Goal: Find specific page/section: Find specific page/section

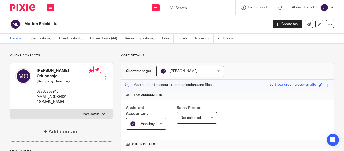
click at [179, 10] on input "Search" at bounding box center [197, 8] width 45 height 5
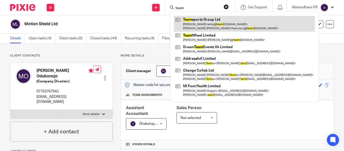
type input "team"
click at [196, 20] on link at bounding box center [244, 24] width 141 height 16
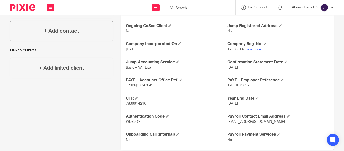
scroll to position [184, 0]
click at [235, 86] on span "120/HE29892" at bounding box center [238, 85] width 22 height 4
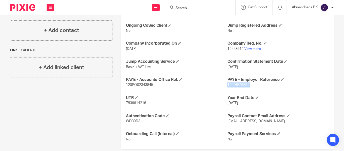
click at [235, 86] on span "120/HE29892" at bounding box center [238, 85] width 22 height 4
copy p "120/HE29892"
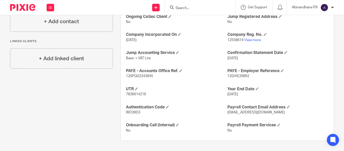
click at [130, 76] on span "120PQ02343845" at bounding box center [139, 76] width 27 height 4
copy span "120PQ02343845"
click at [178, 7] on input "Search" at bounding box center [197, 8] width 45 height 5
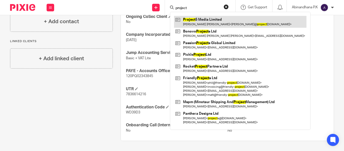
type input "project"
click at [215, 24] on link at bounding box center [240, 22] width 132 height 12
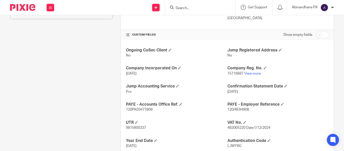
scroll to position [160, 0]
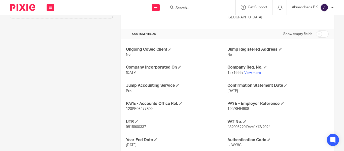
click at [231, 109] on span "120/RE94908" at bounding box center [238, 109] width 22 height 4
copy p "120/RE94908"
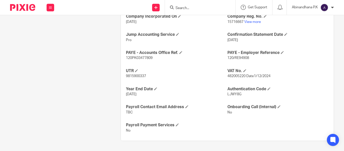
click at [133, 56] on p "120PK03477809" at bounding box center [176, 57] width 101 height 5
copy p "120PK03477809"
click at [188, 64] on div "Ongoing CoSec Client No Jump Registered Address No Company Incorporated On 13 M…" at bounding box center [227, 64] width 213 height 152
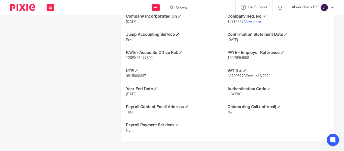
scroll to position [0, 0]
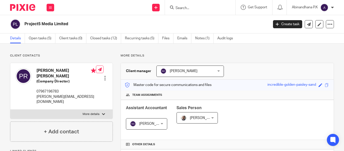
click at [178, 7] on input "Search" at bounding box center [197, 8] width 45 height 5
type input "float"
click button "submit" at bounding box center [0, 0] width 0 height 0
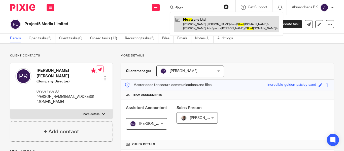
click at [196, 24] on link at bounding box center [226, 24] width 105 height 16
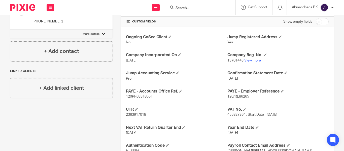
scroll to position [173, 0]
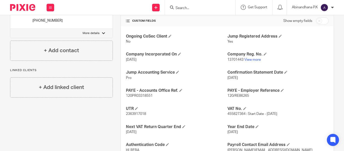
click at [240, 96] on span "120/RE86265" at bounding box center [238, 96] width 22 height 4
copy p "120/RE86265"
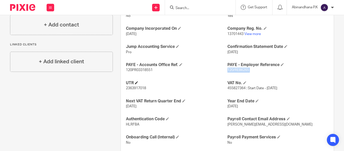
scroll to position [200, 0]
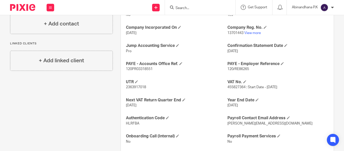
click at [141, 68] on span "120PR03318551" at bounding box center [139, 69] width 27 height 4
copy p "120PR03318551"
